Goal: Task Accomplishment & Management: Complete application form

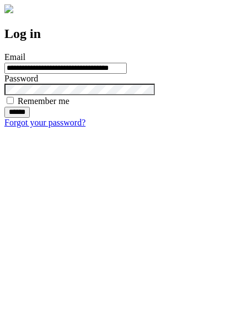
type input "**********"
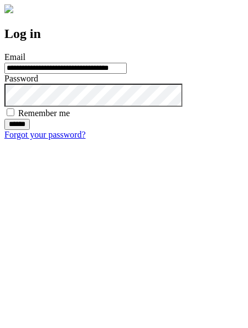
click at [30, 130] on input "******" at bounding box center [16, 124] width 25 height 11
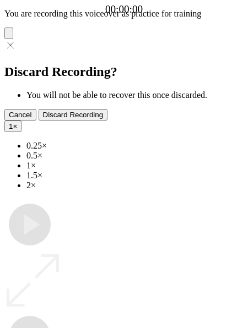
type input "**********"
